Goal: Task Accomplishment & Management: Complete application form

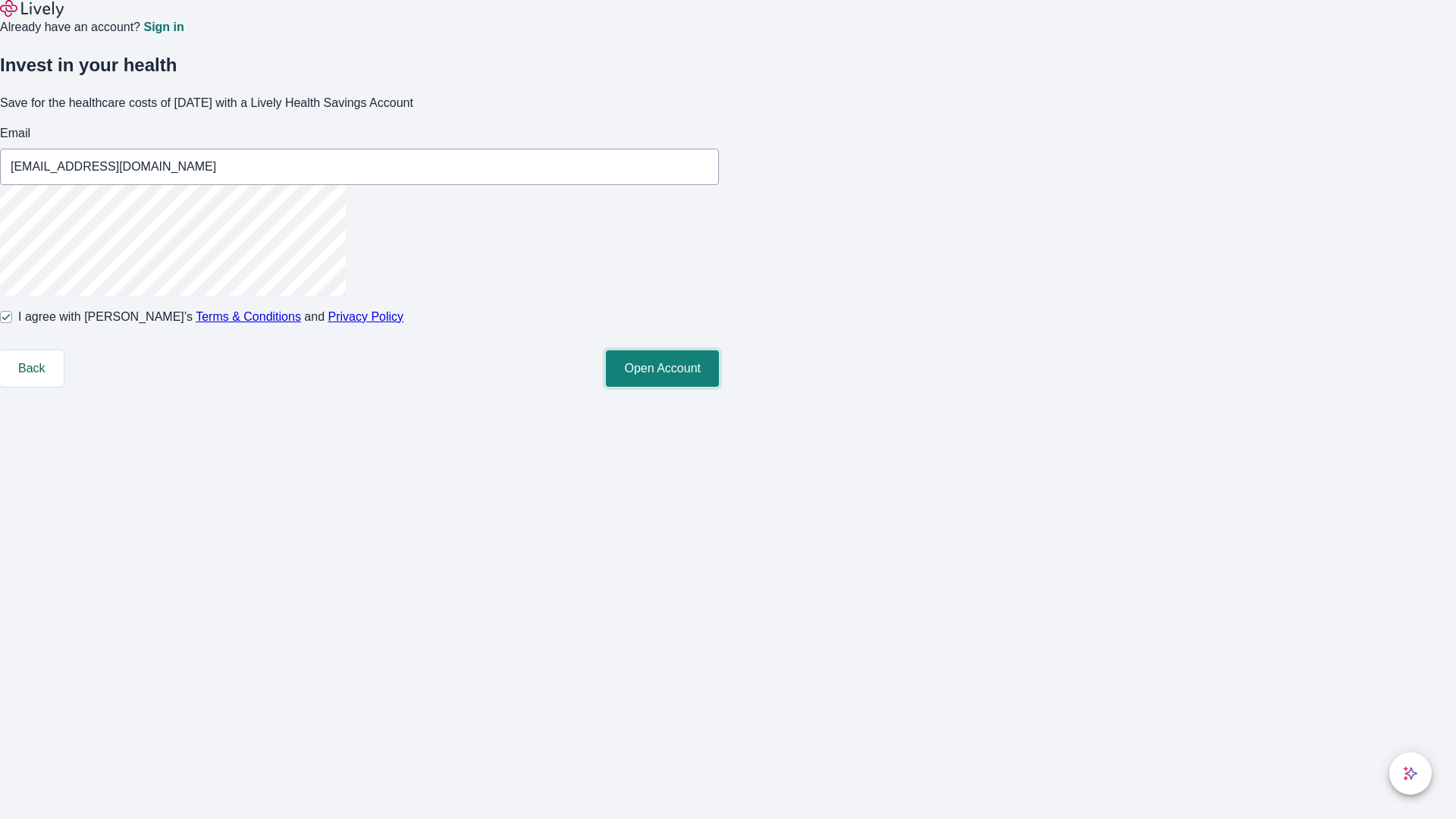
click at [718, 387] on button "Open Account" at bounding box center [662, 369] width 113 height 36
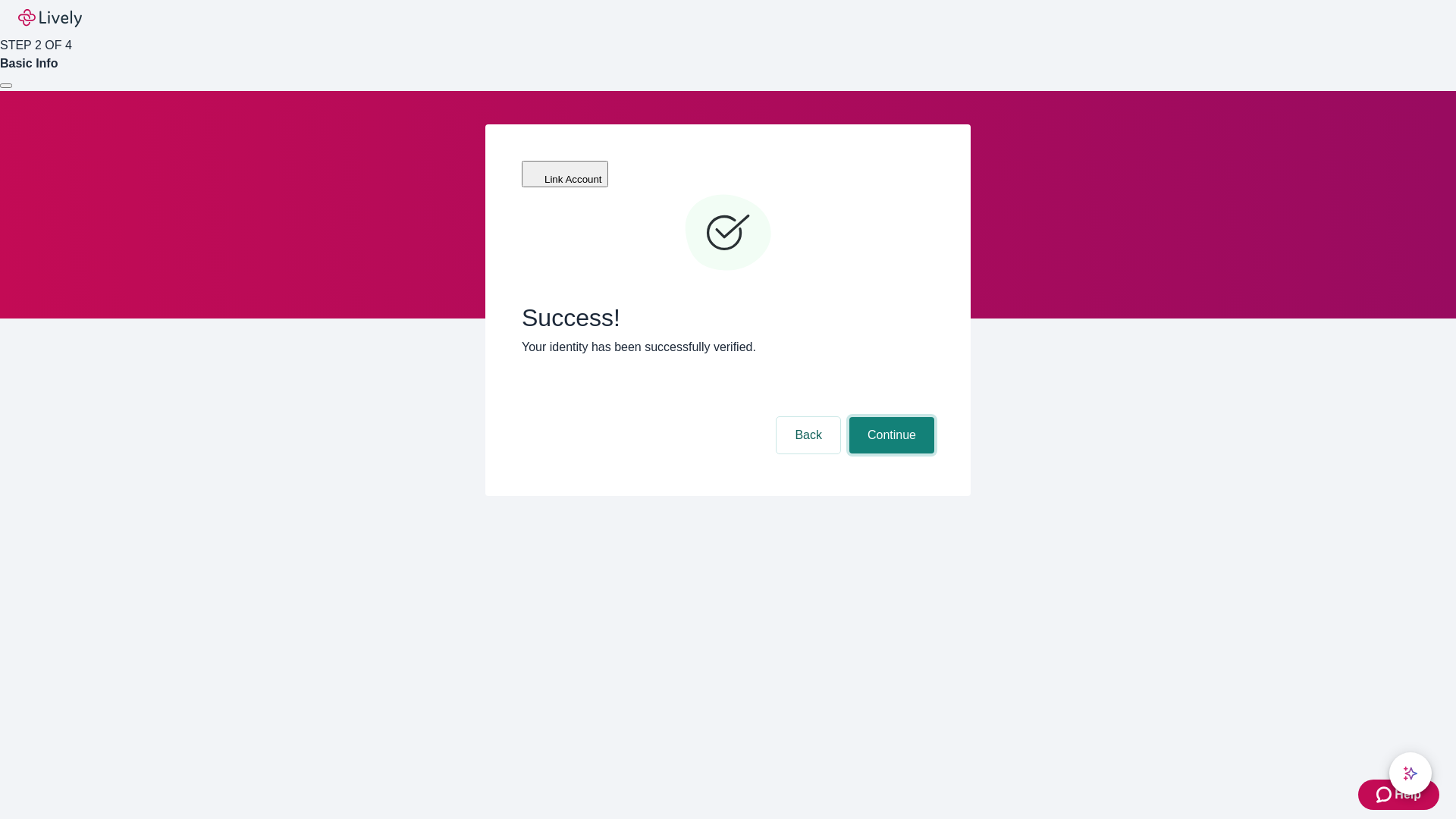
click at [890, 417] on button "Continue" at bounding box center [892, 435] width 85 height 36
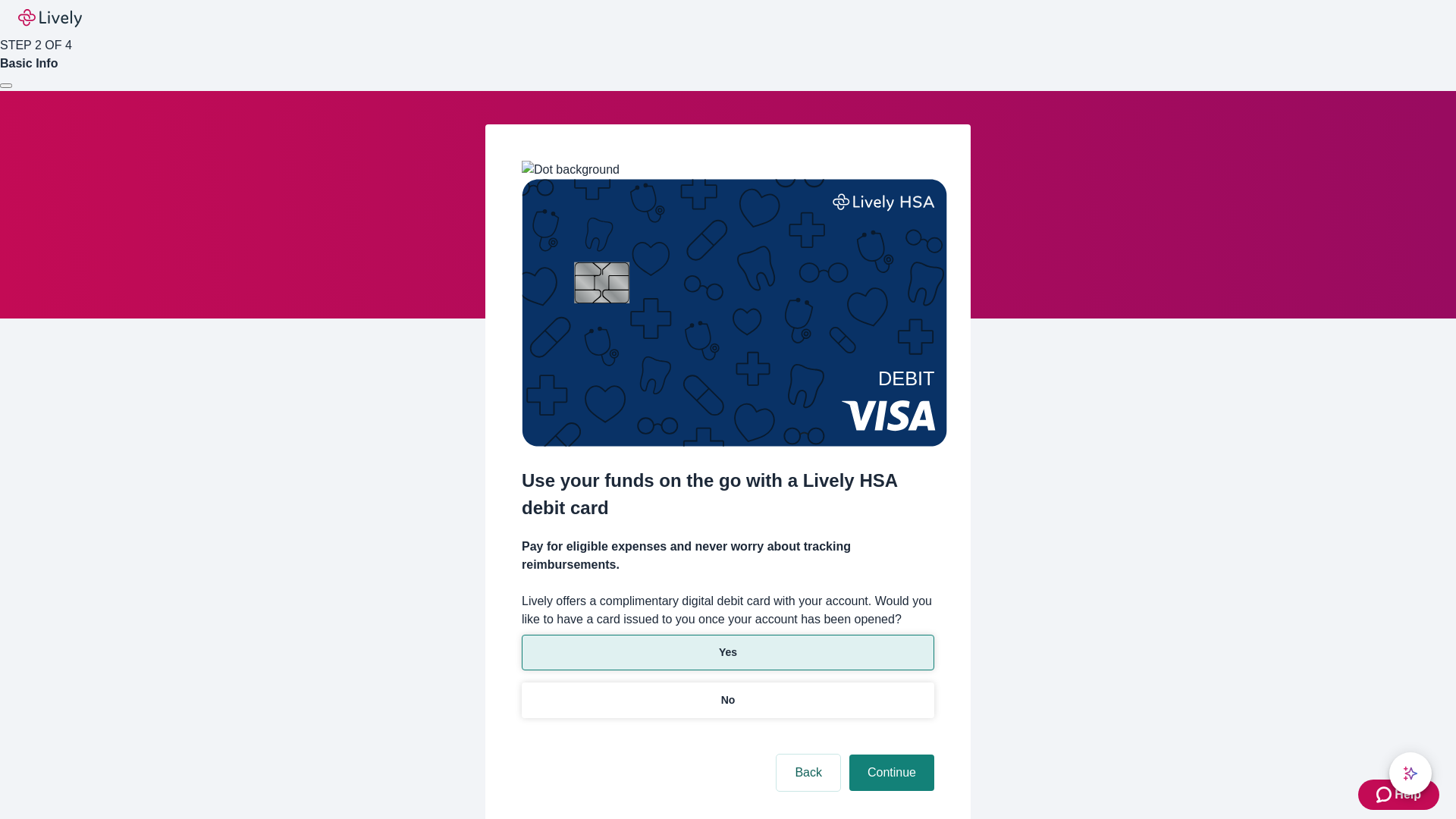
click at [728, 644] on p "Yes" at bounding box center [728, 652] width 18 height 16
click at [890, 755] on button "Continue" at bounding box center [892, 773] width 85 height 36
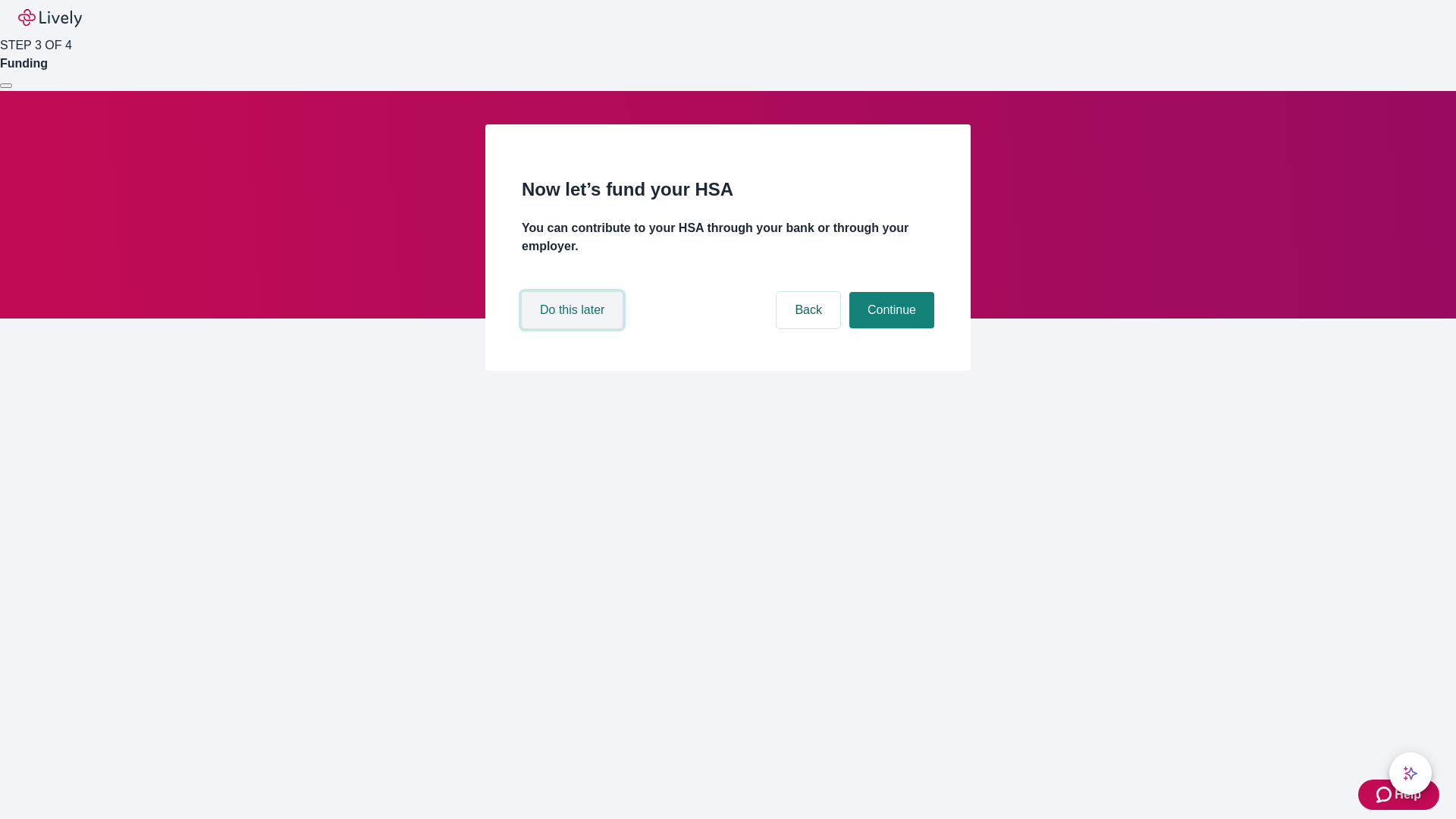
click at [574, 328] on button "Do this later" at bounding box center [572, 310] width 101 height 36
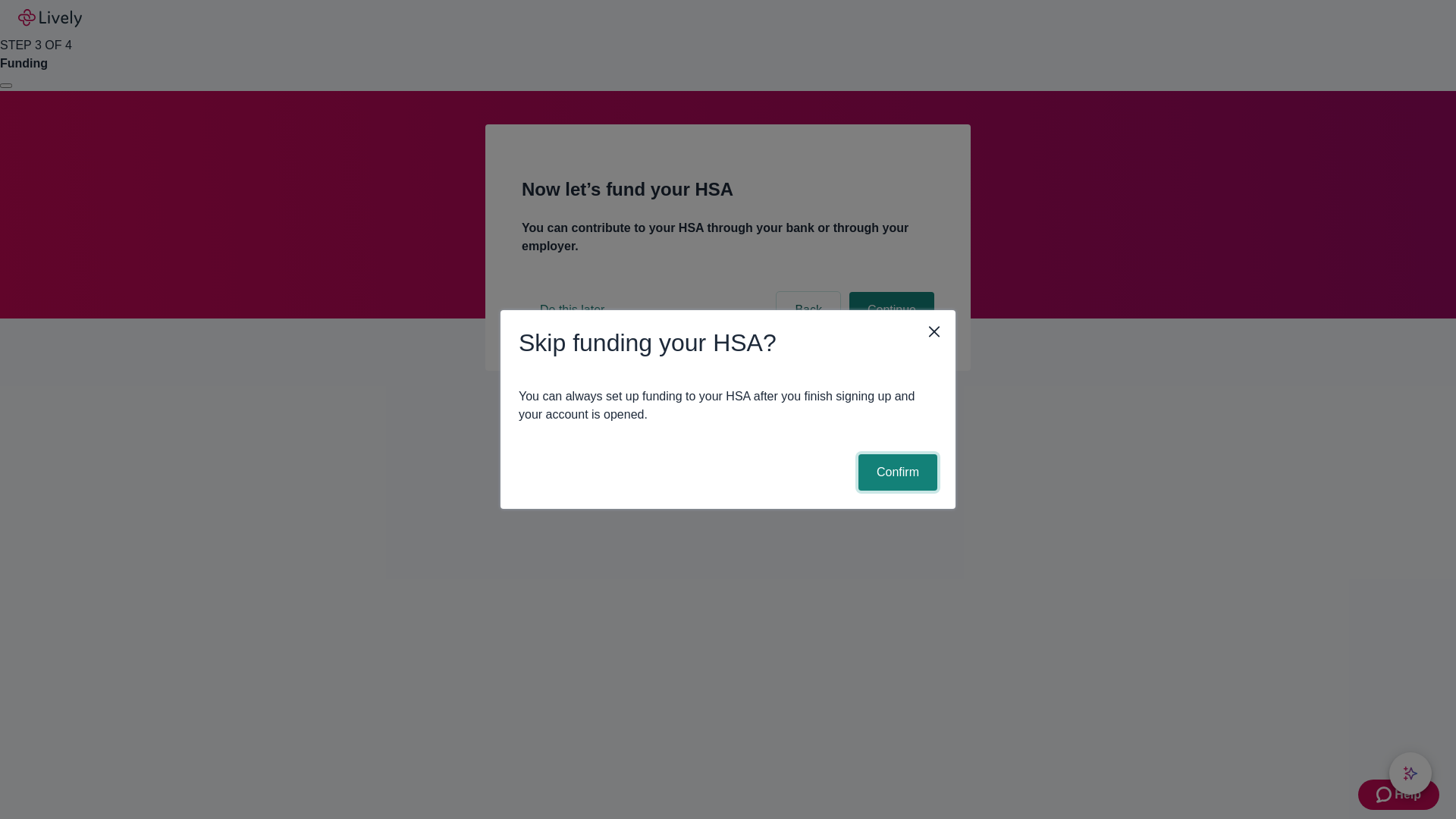
click at [895, 472] on button "Confirm" at bounding box center [897, 472] width 79 height 36
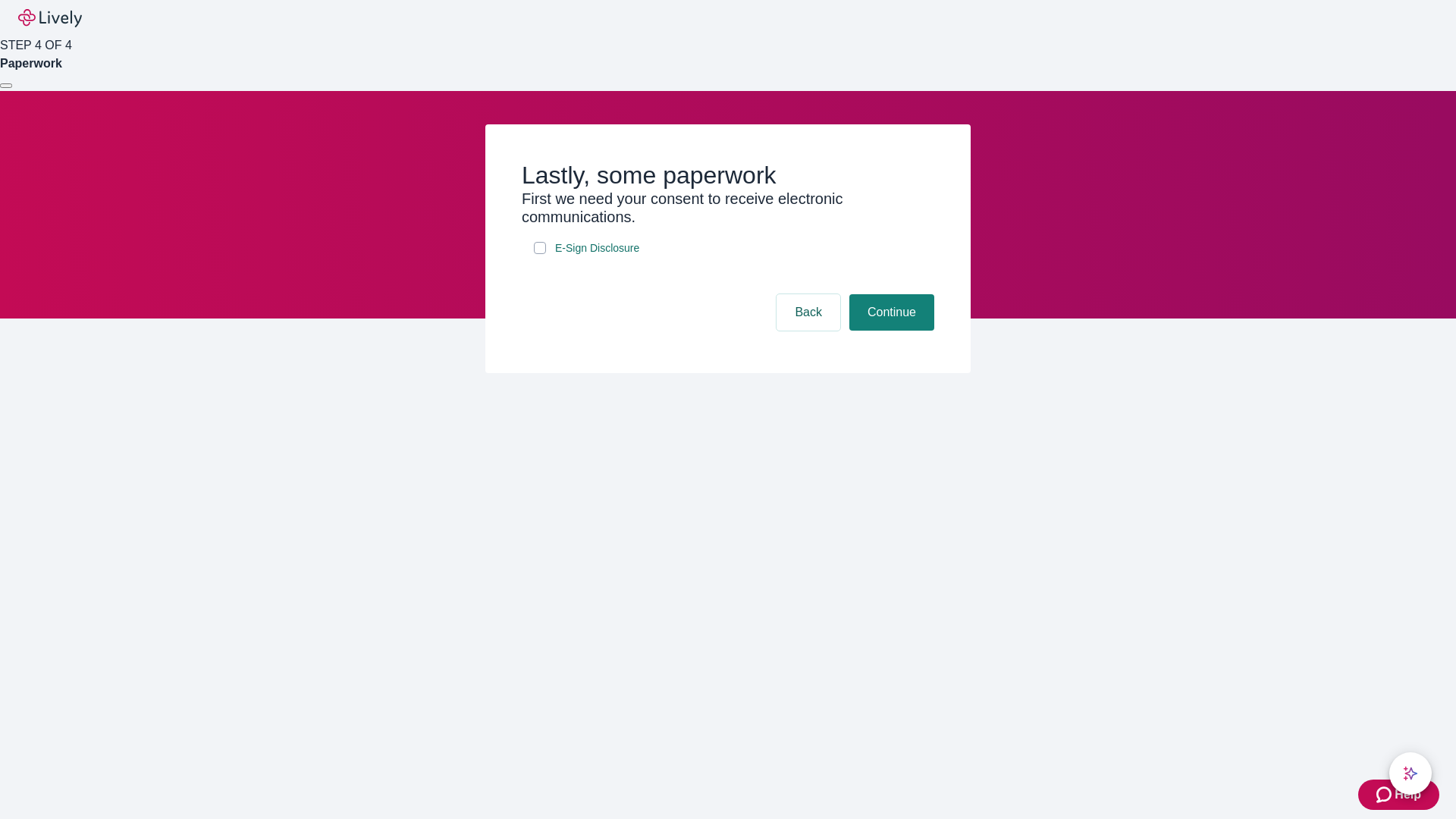
click at [540, 254] on input "E-Sign Disclosure" at bounding box center [539, 247] width 12 height 12
checkbox input "true"
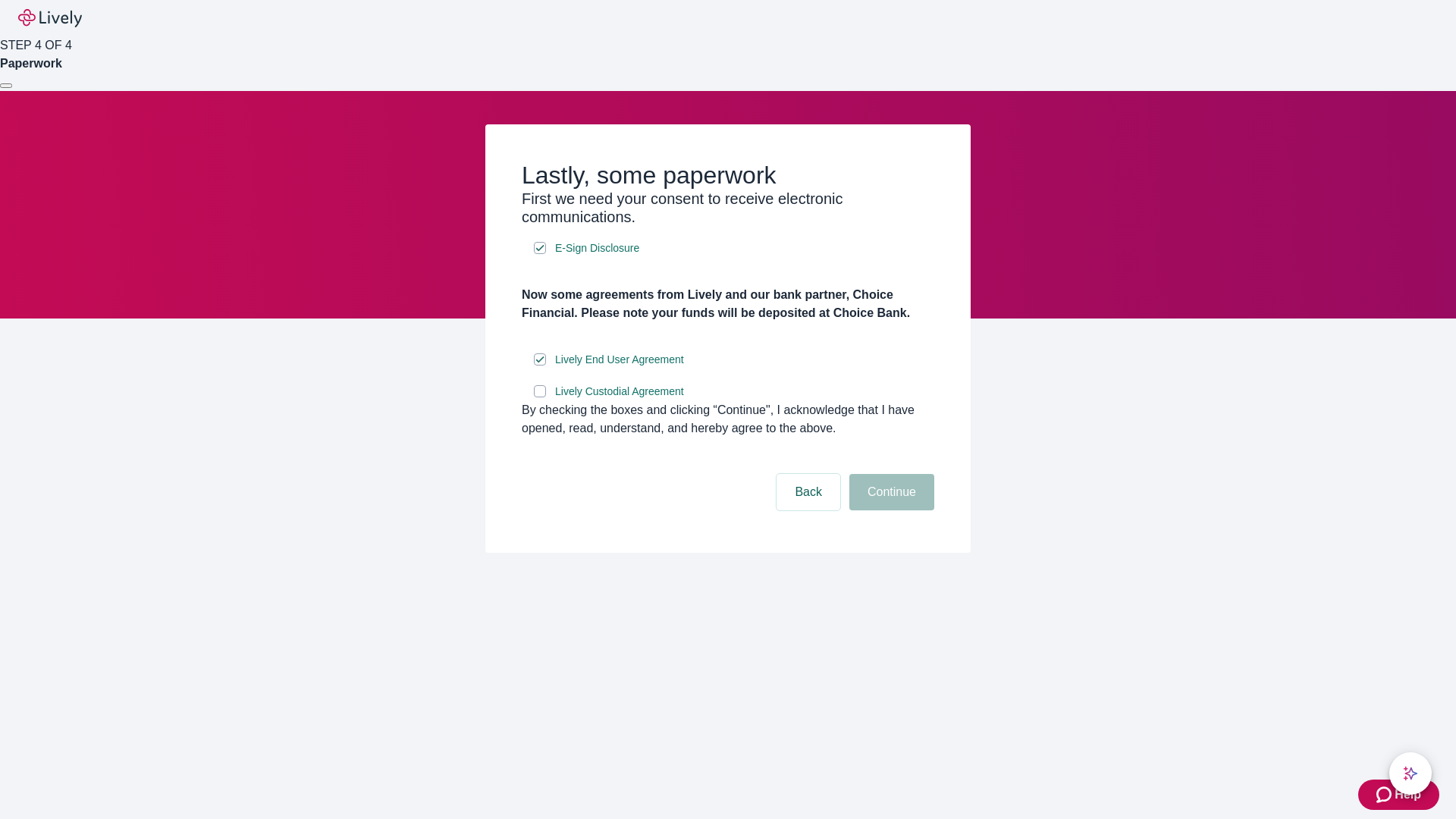
click at [540, 398] on input "Lively Custodial Agreement" at bounding box center [539, 390] width 12 height 12
checkbox input "true"
click at [890, 510] on button "Continue" at bounding box center [892, 492] width 85 height 36
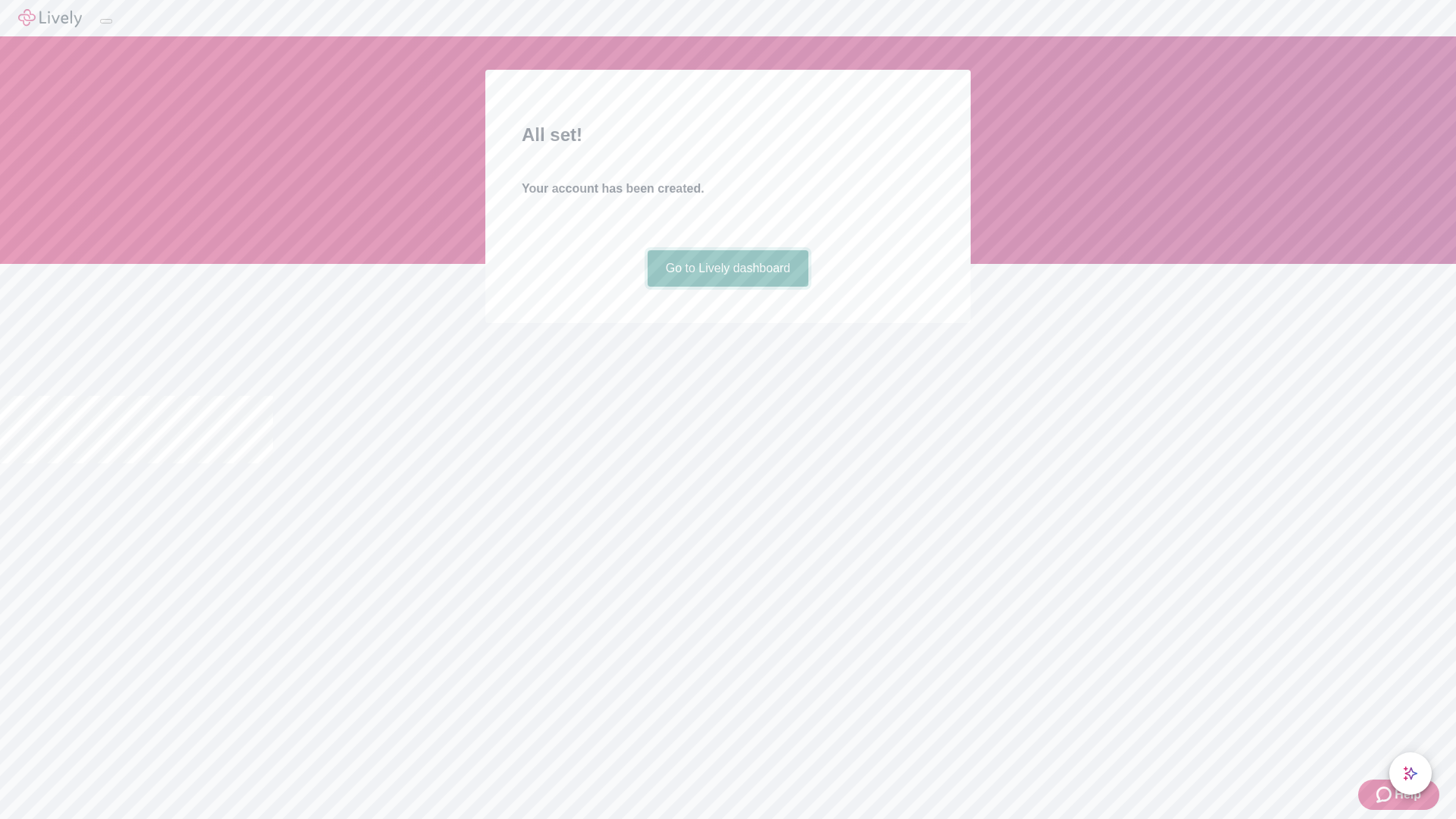
click at [728, 286] on link "Go to Lively dashboard" at bounding box center [728, 268] width 161 height 36
